Goal: Information Seeking & Learning: Compare options

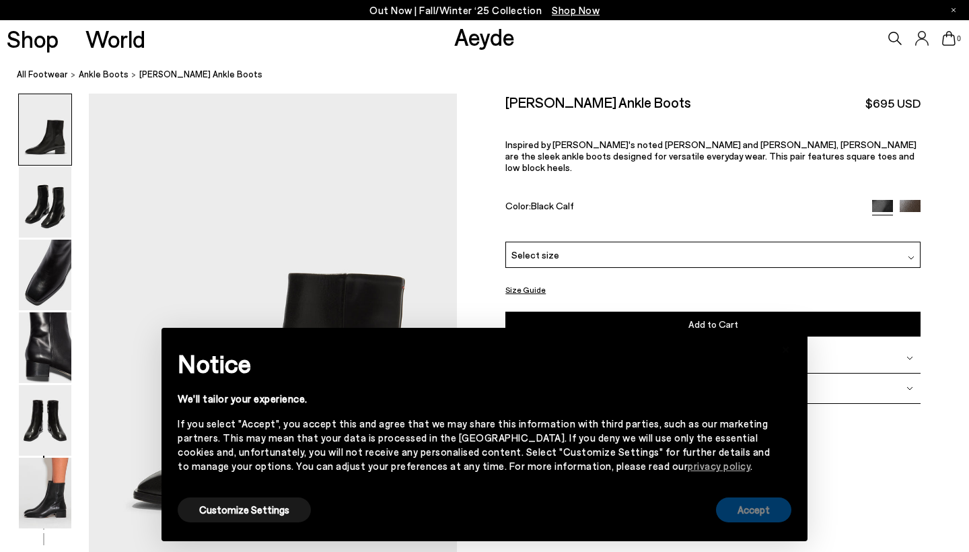
click at [751, 516] on button "Accept" at bounding box center [753, 509] width 75 height 25
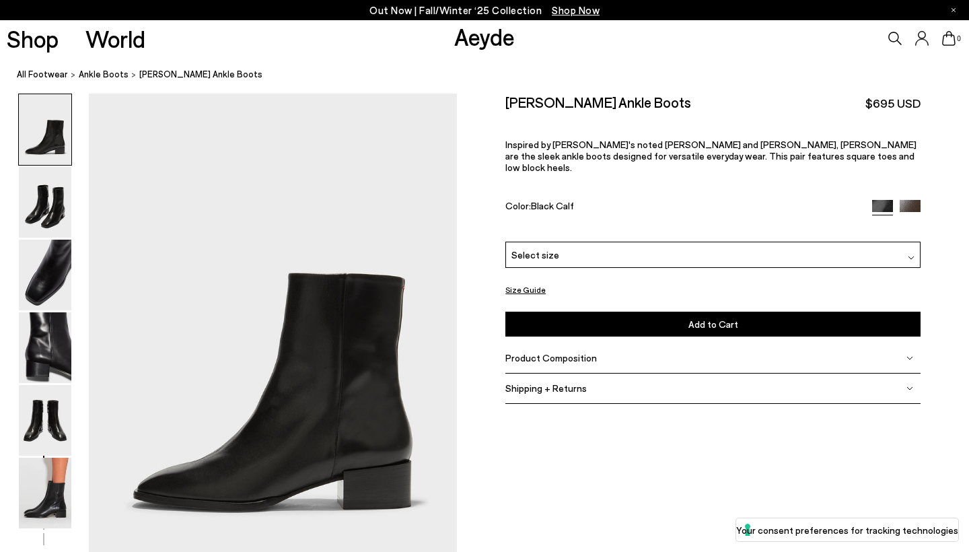
click at [908, 200] on img at bounding box center [910, 210] width 21 height 21
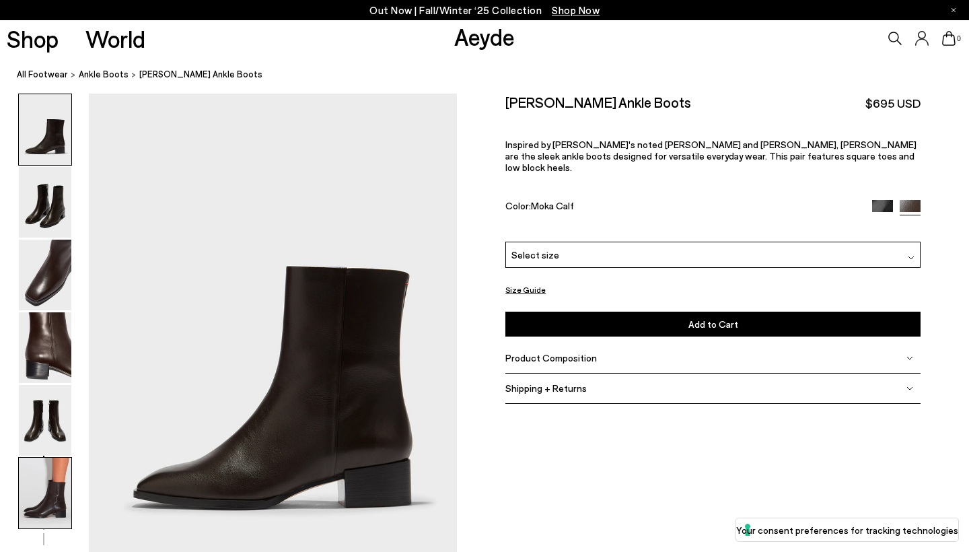
click at [42, 499] on img at bounding box center [45, 493] width 53 height 71
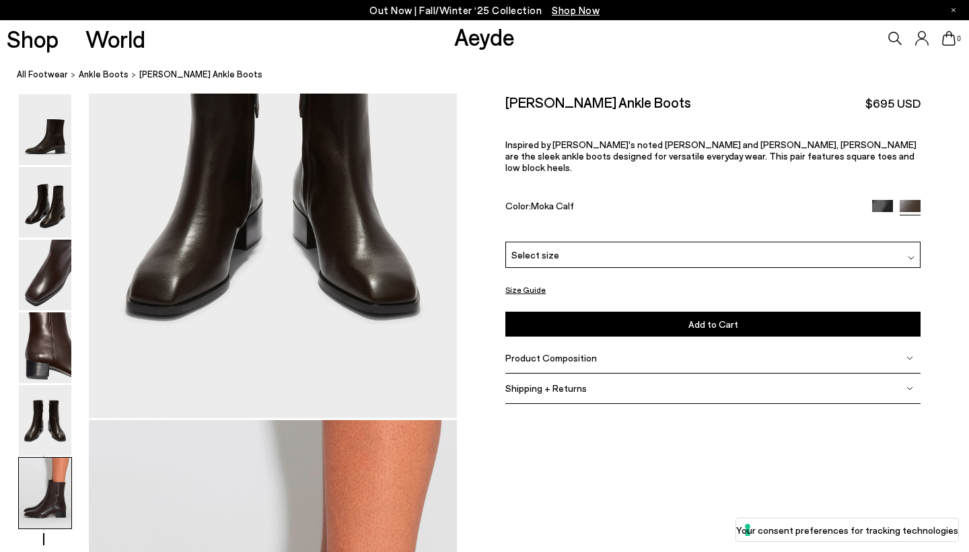
scroll to position [2559, 0]
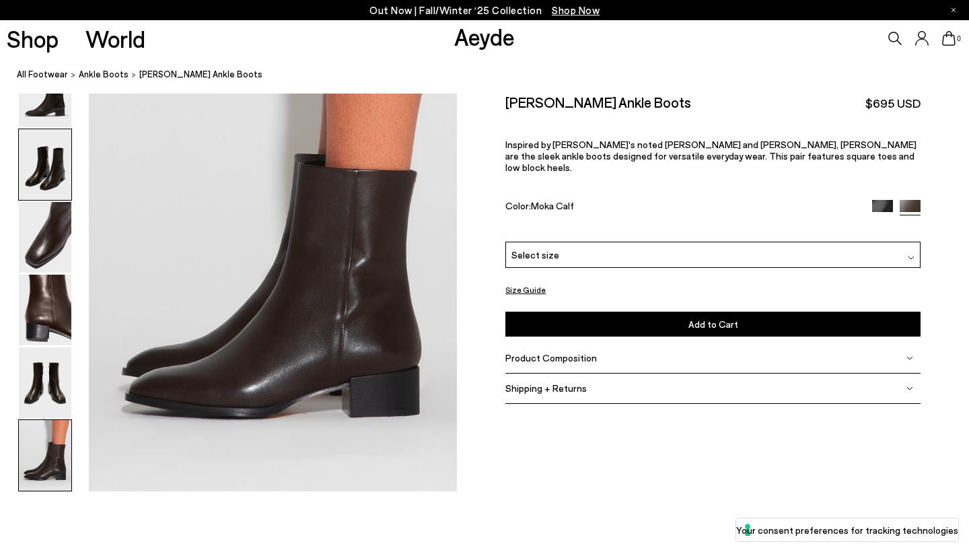
click at [26, 161] on img at bounding box center [45, 164] width 53 height 71
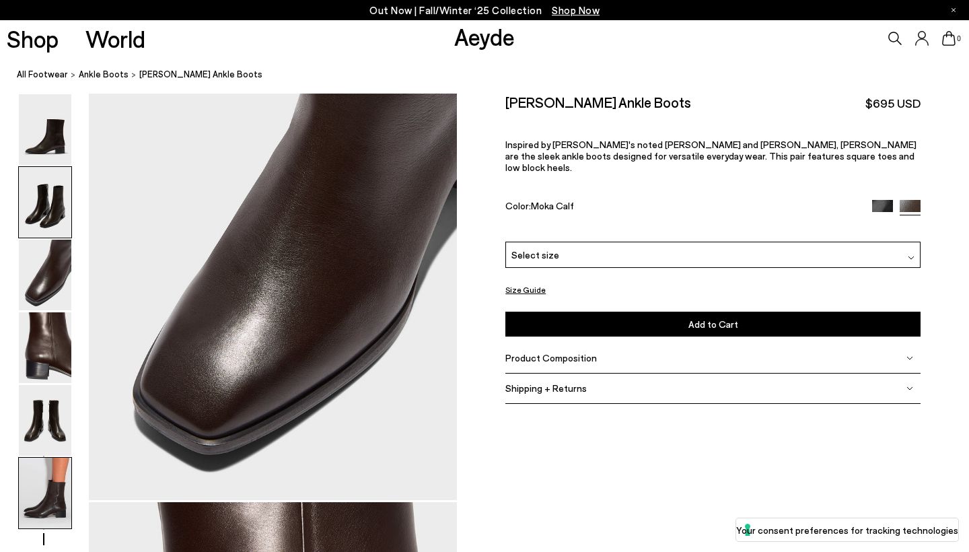
scroll to position [493, 0]
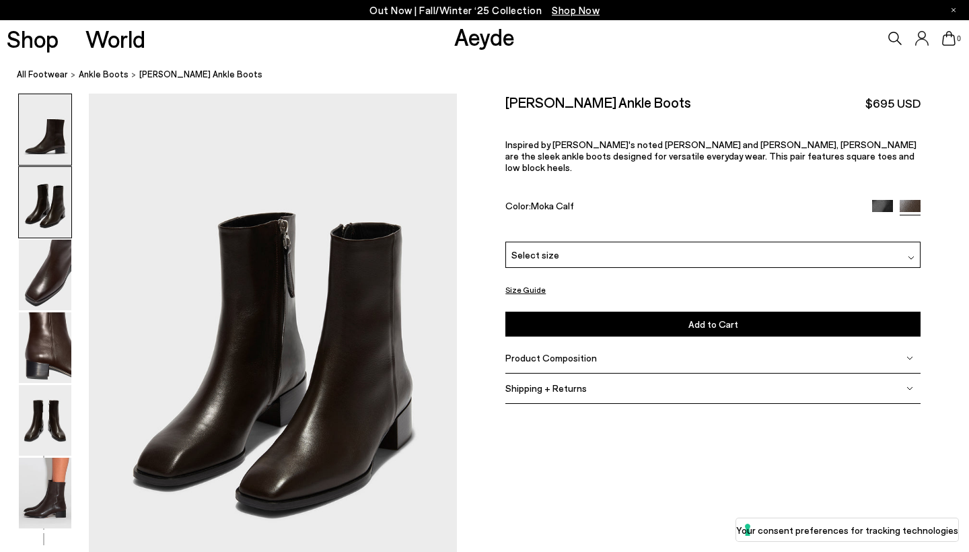
click at [45, 121] on img at bounding box center [45, 129] width 53 height 71
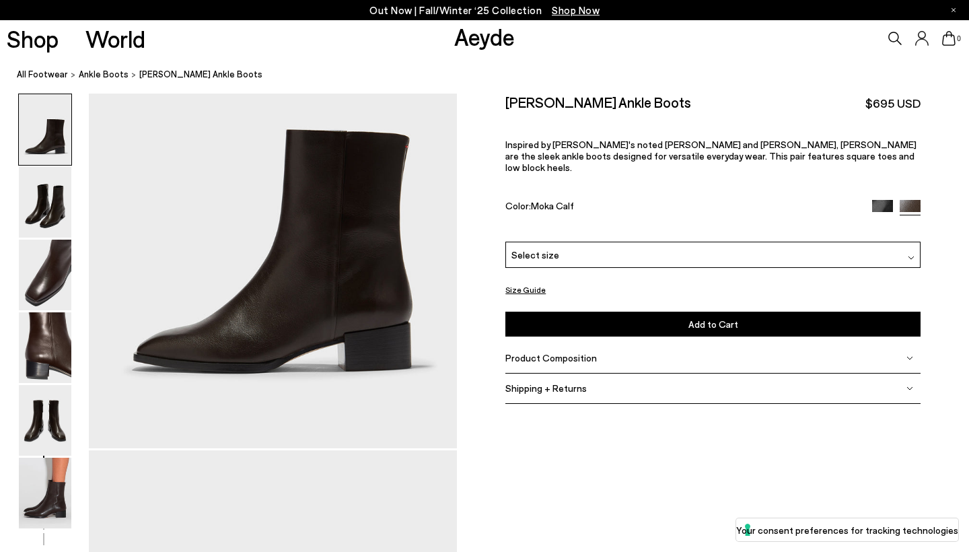
scroll to position [0, 0]
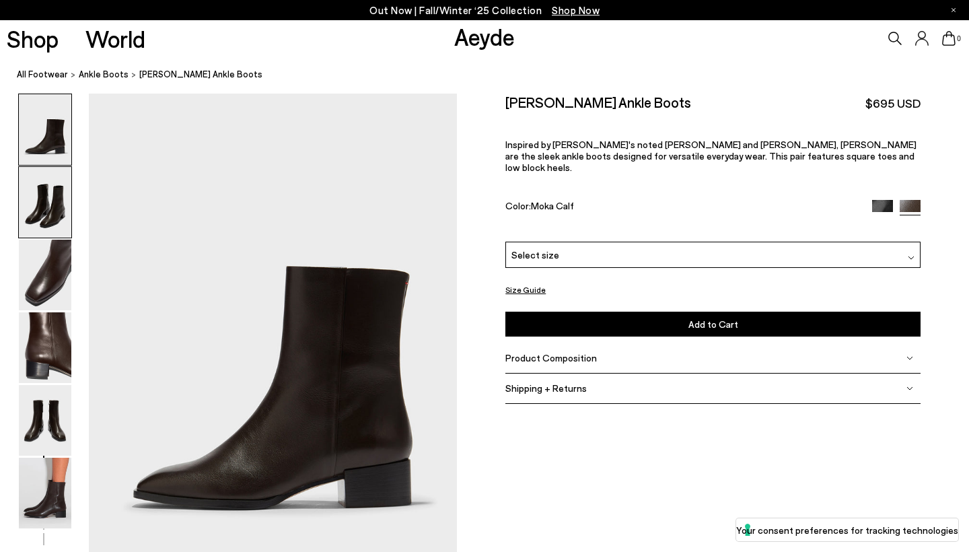
click at [56, 208] on img at bounding box center [45, 202] width 53 height 71
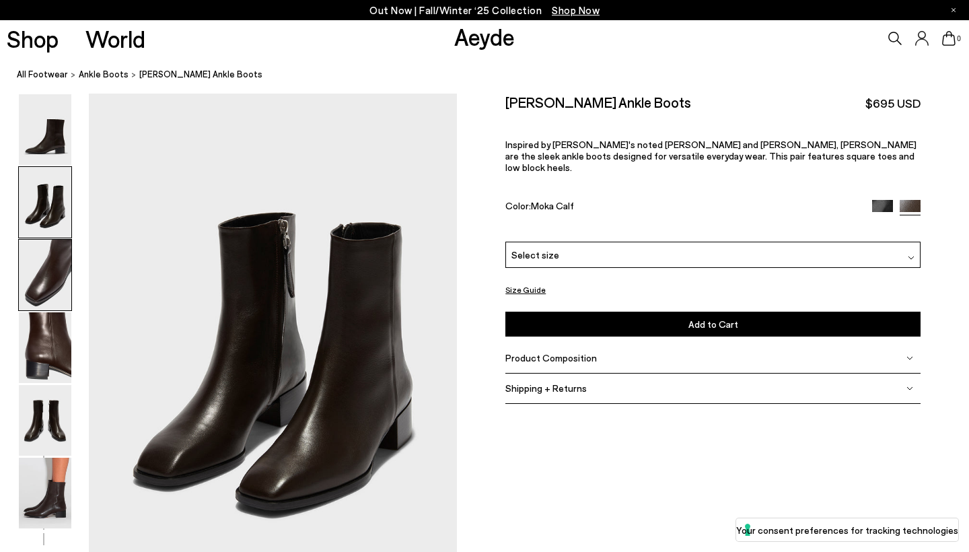
click at [46, 279] on img at bounding box center [45, 275] width 53 height 71
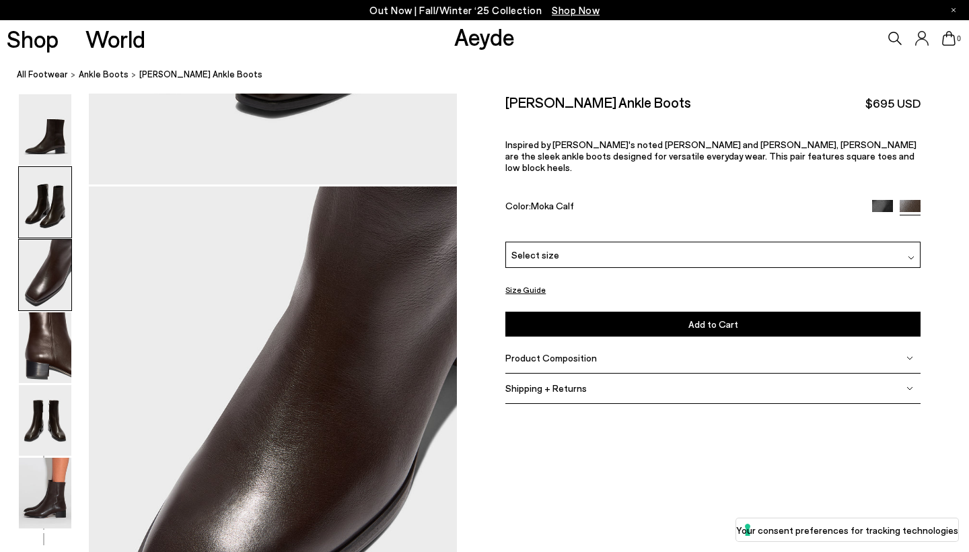
scroll to position [987, 0]
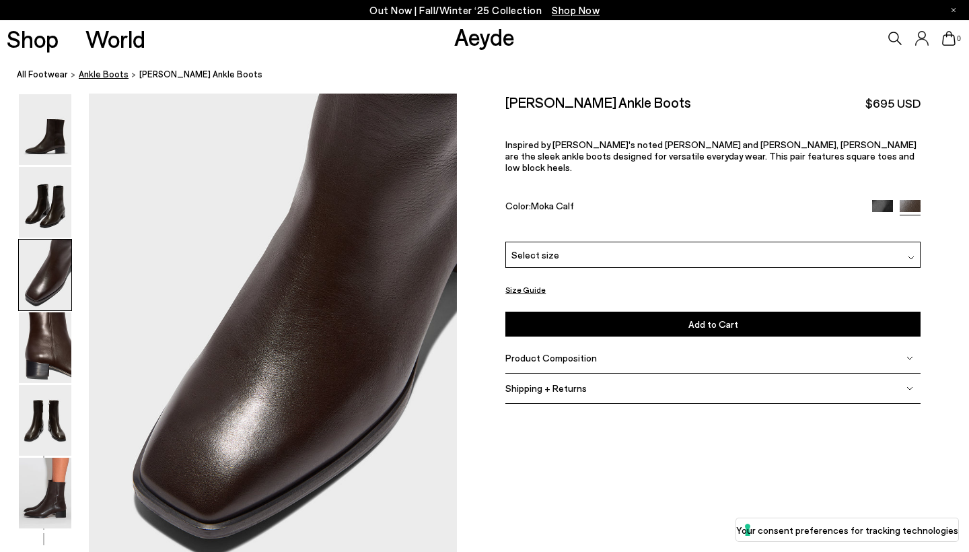
click at [88, 75] on span "ankle boots" at bounding box center [104, 74] width 50 height 11
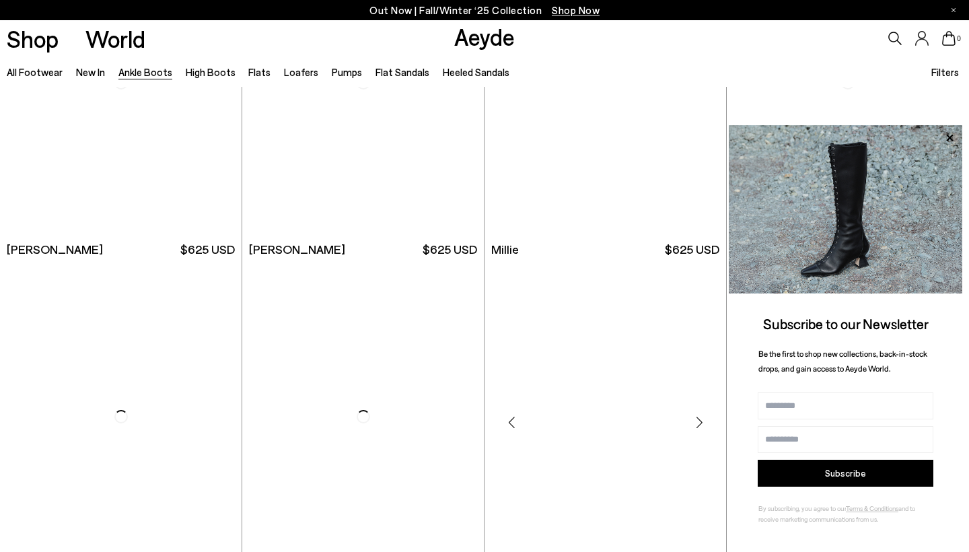
scroll to position [2434, 1]
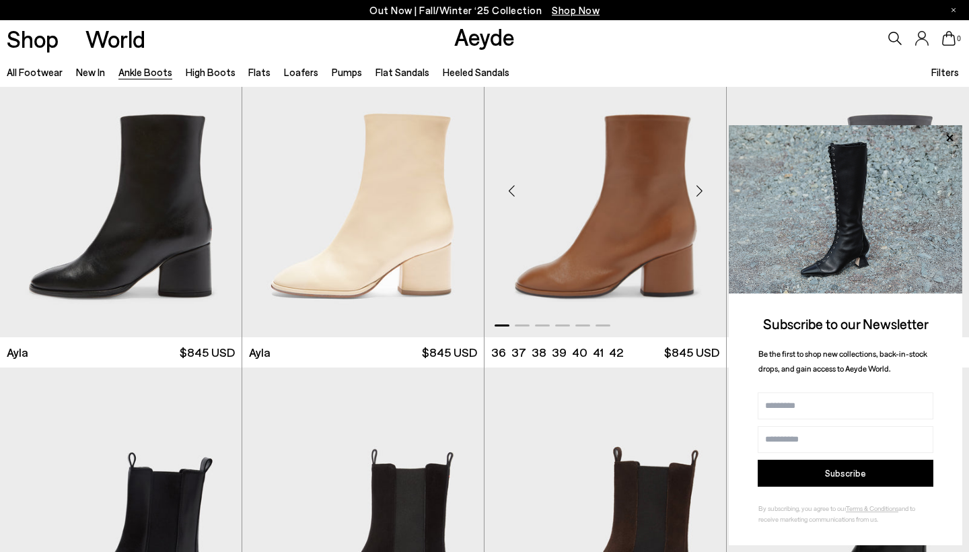
scroll to position [3701, 0]
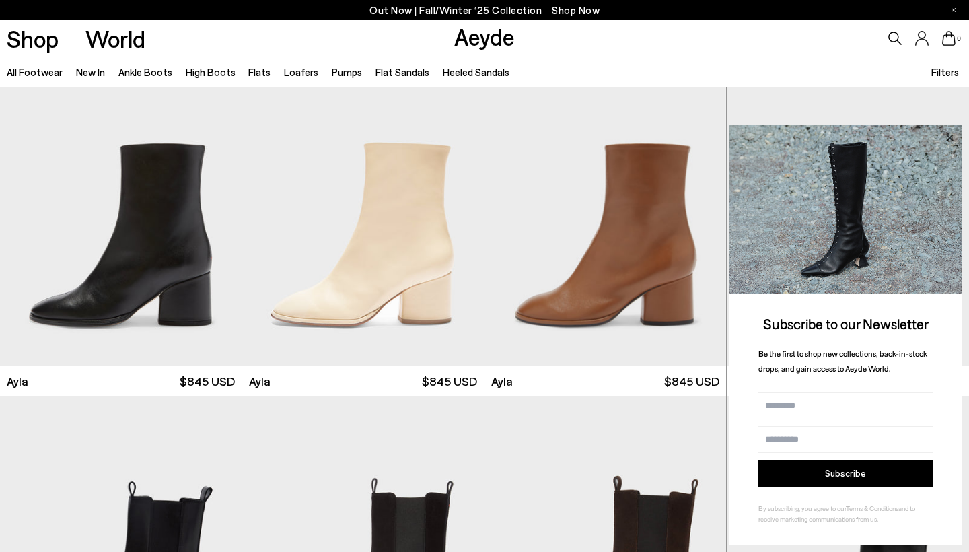
click at [950, 142] on icon at bounding box center [950, 138] width 18 height 18
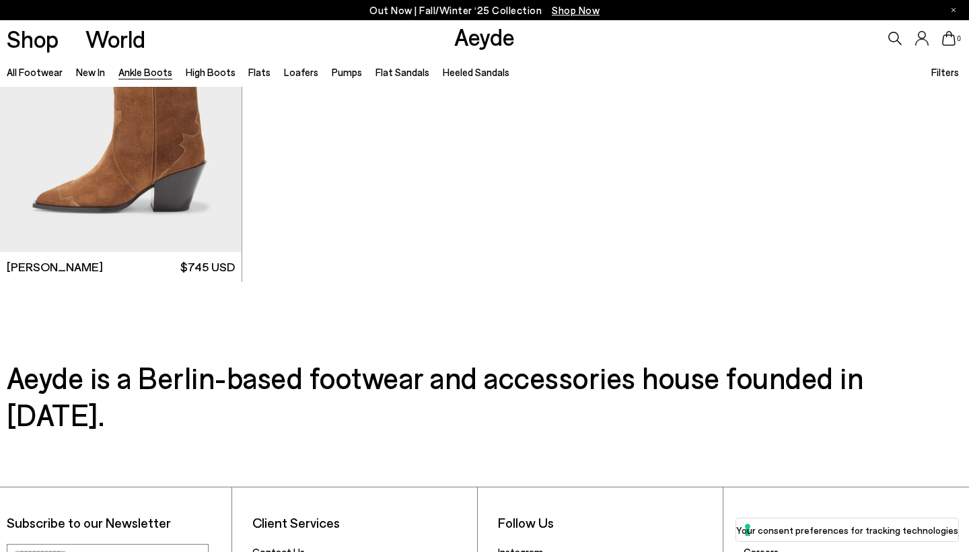
scroll to position [7219, 0]
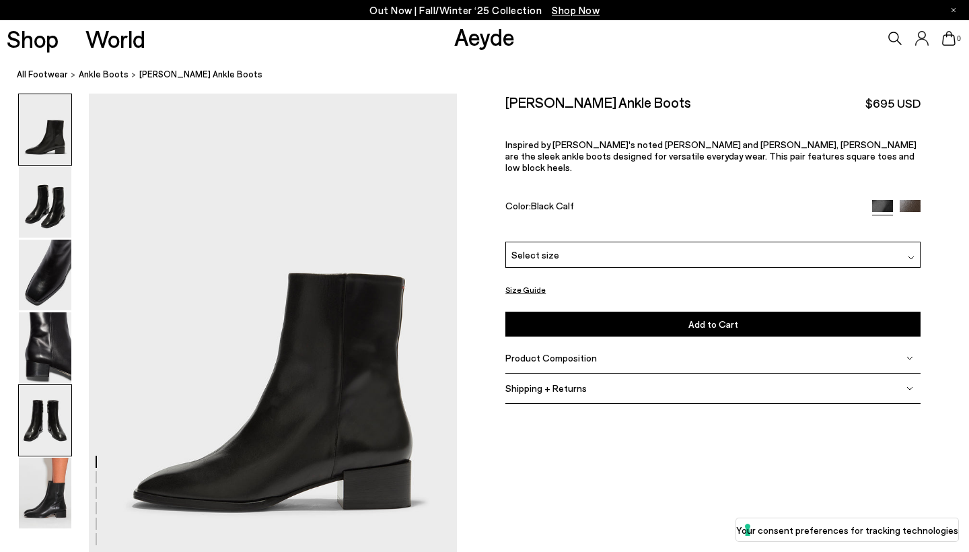
click at [33, 418] on img at bounding box center [45, 420] width 53 height 71
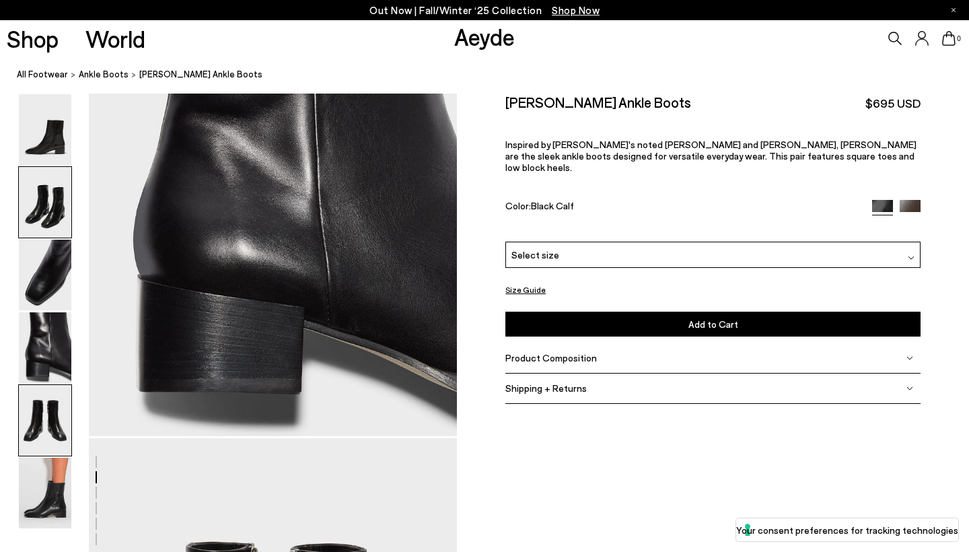
scroll to position [1973, 0]
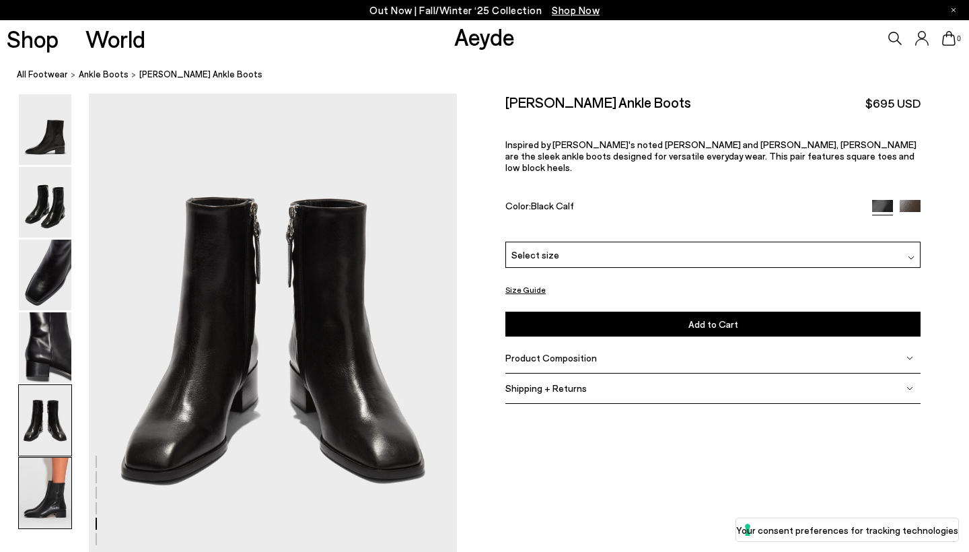
click at [36, 491] on img at bounding box center [45, 493] width 53 height 71
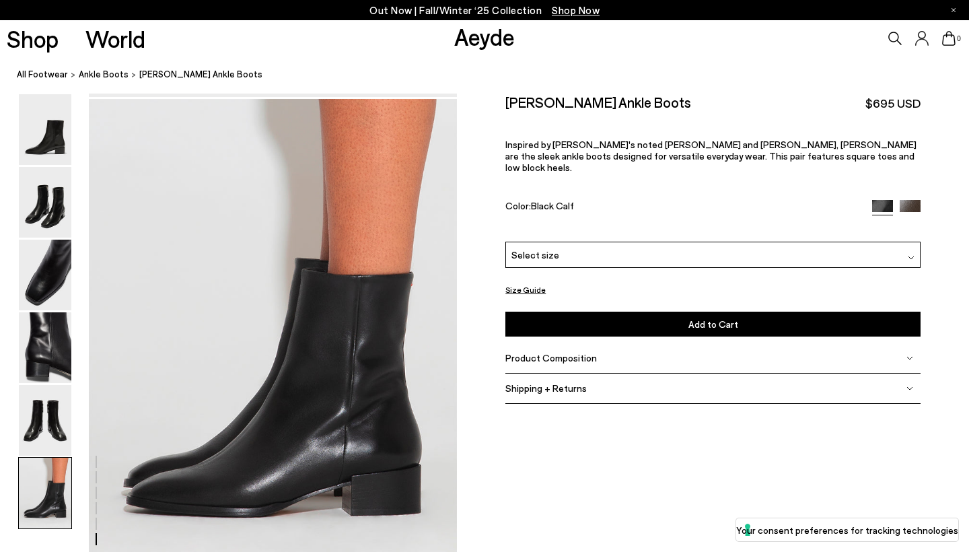
scroll to position [2559, 0]
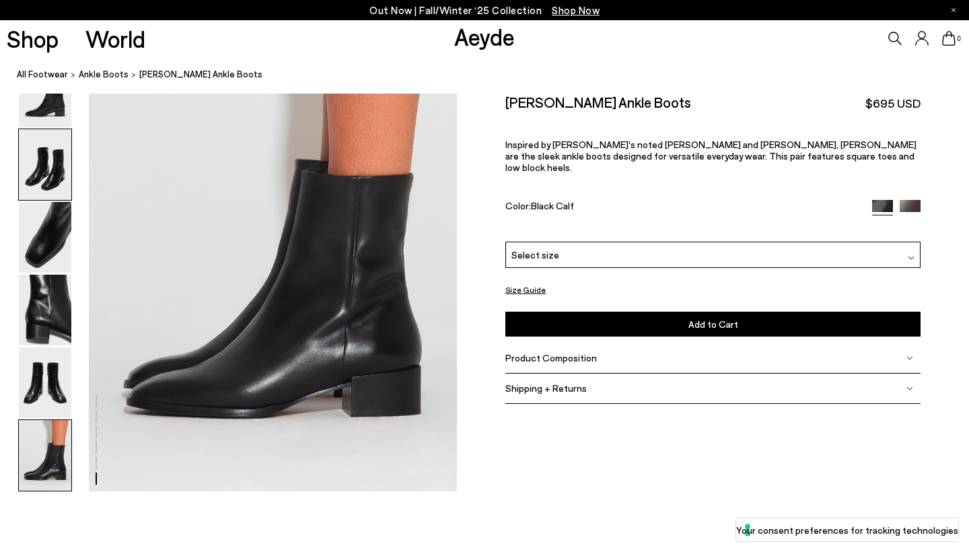
click at [53, 148] on img at bounding box center [45, 164] width 53 height 71
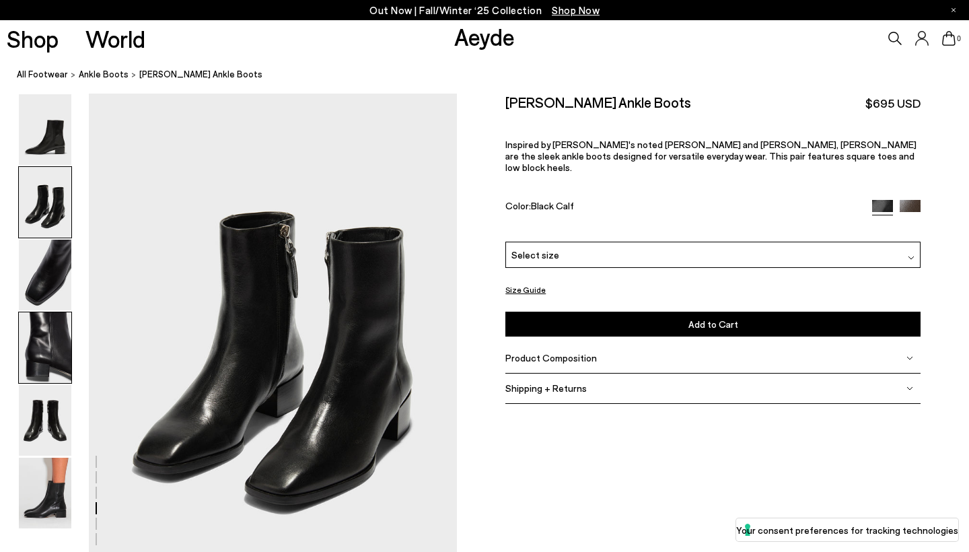
scroll to position [493, 0]
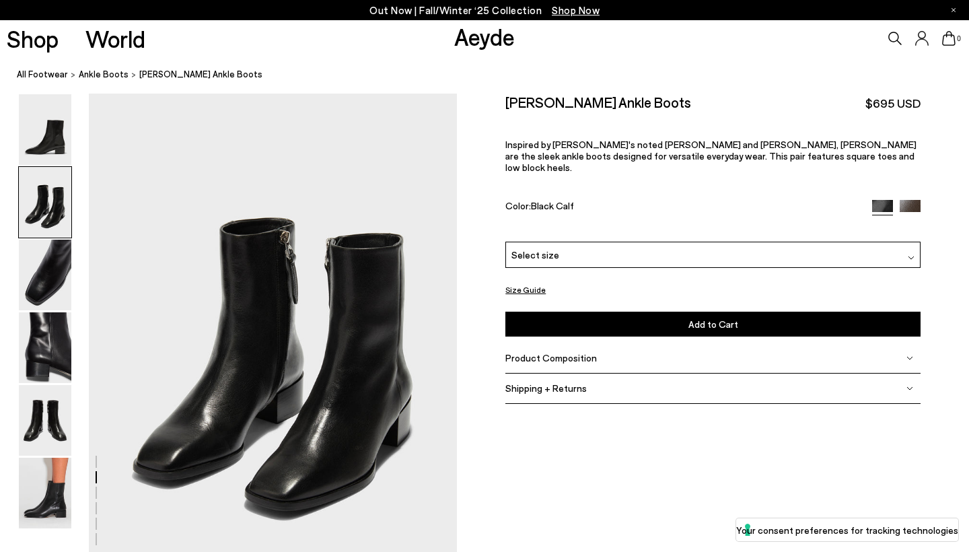
click at [918, 199] on img at bounding box center [910, 209] width 21 height 21
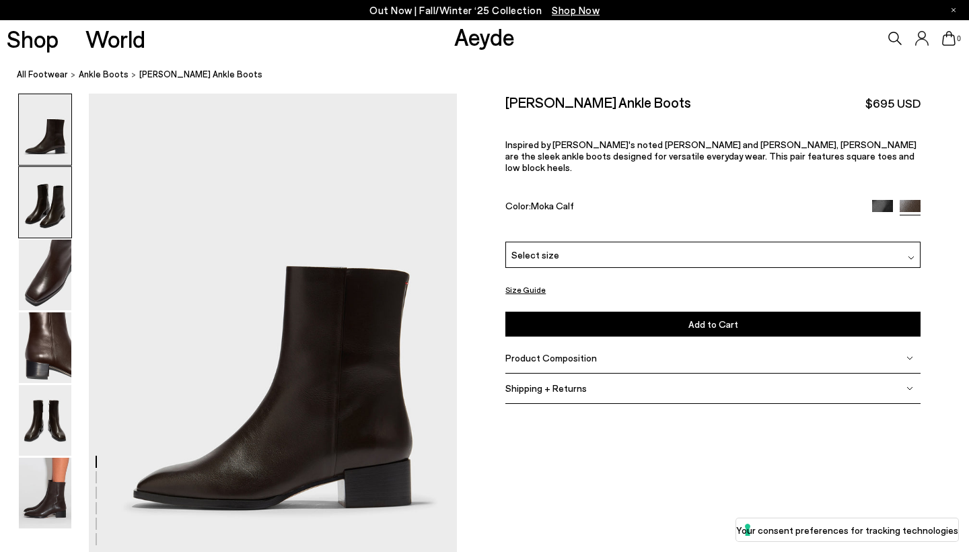
click at [34, 198] on img at bounding box center [45, 202] width 53 height 71
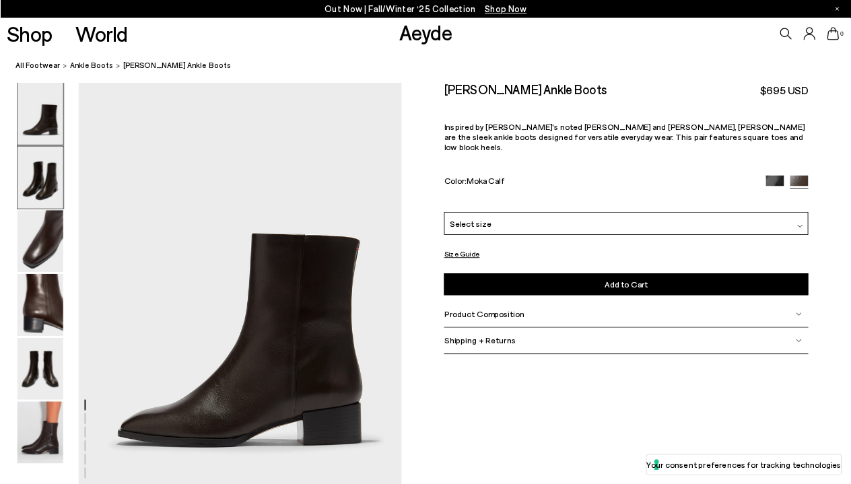
scroll to position [493, 0]
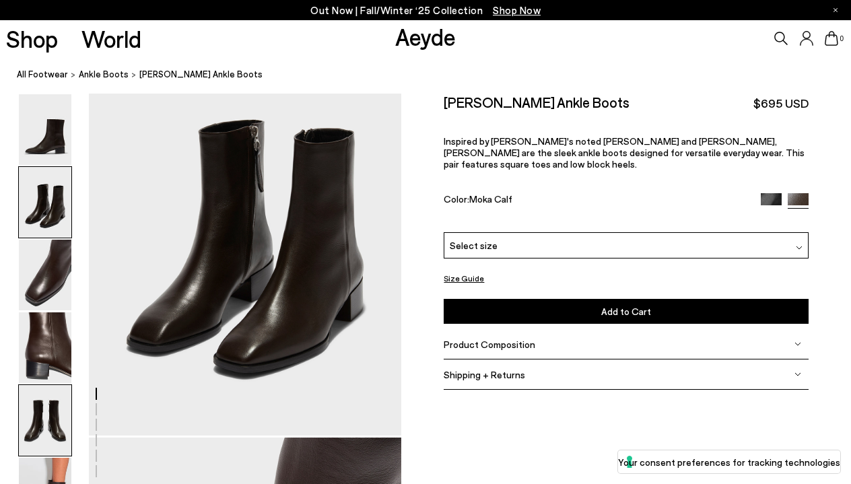
click at [40, 429] on img at bounding box center [45, 420] width 53 height 71
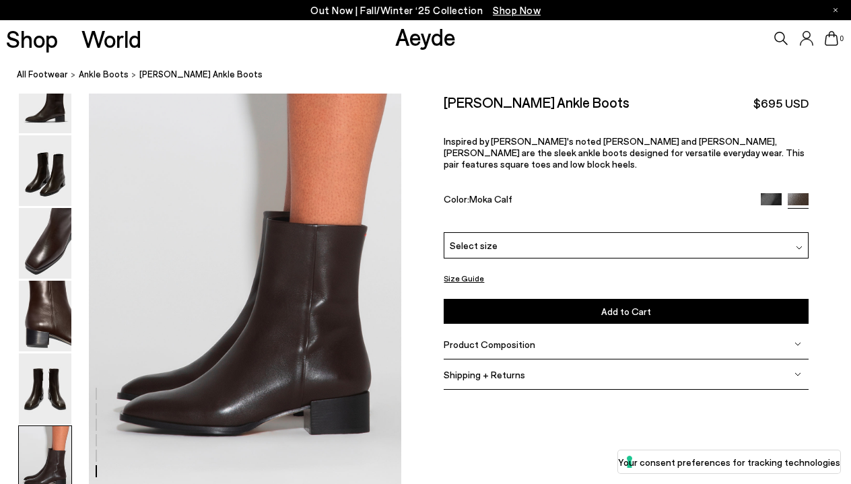
scroll to position [2126, 0]
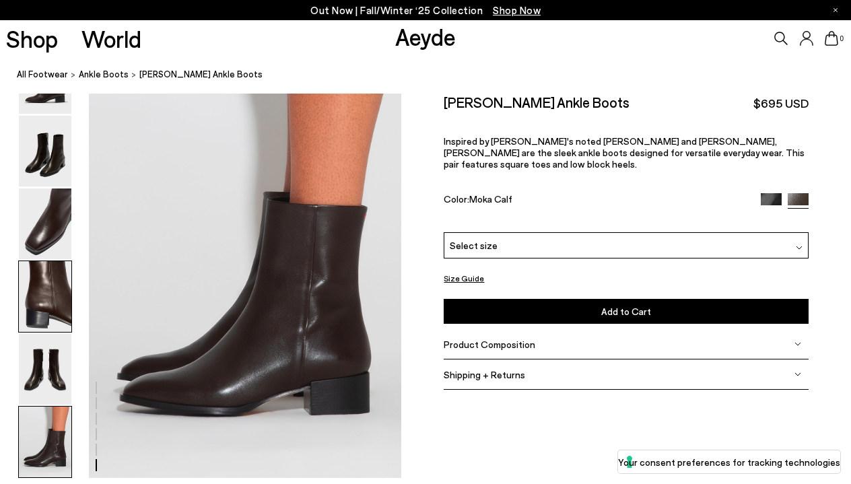
click at [42, 295] on img at bounding box center [45, 296] width 53 height 71
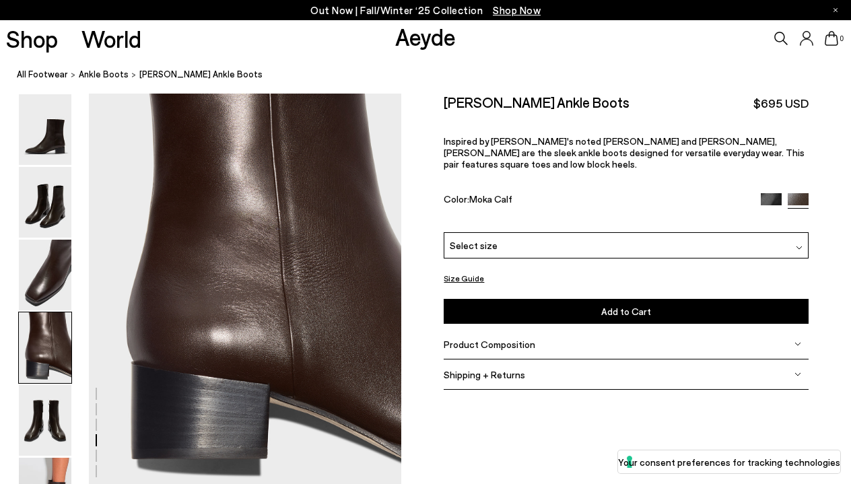
scroll to position [1257, 0]
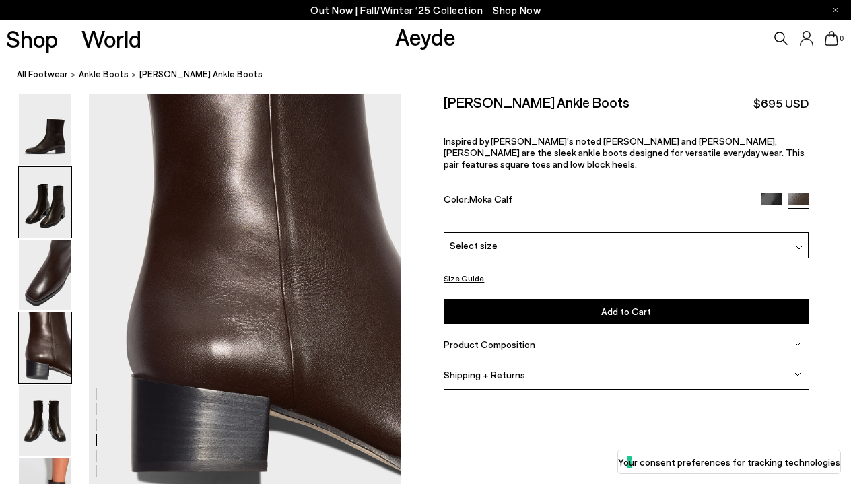
click at [49, 209] on img at bounding box center [45, 202] width 53 height 71
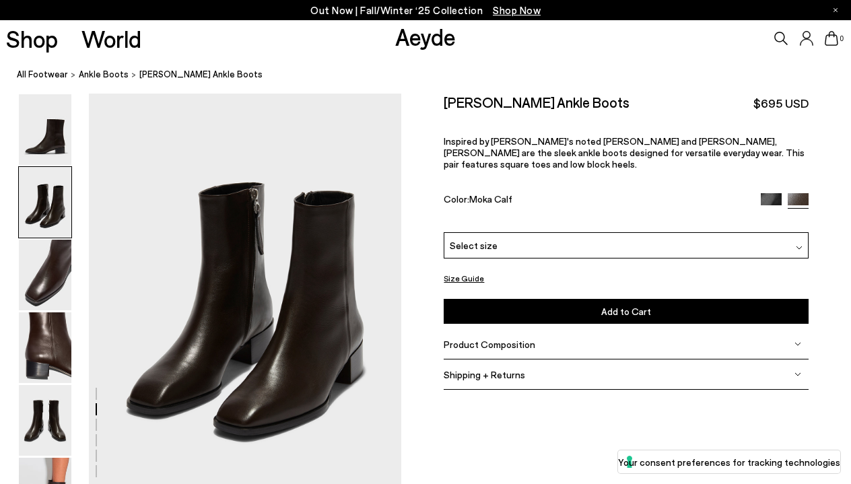
scroll to position [419, 0]
